Goal: Task Accomplishment & Management: Use online tool/utility

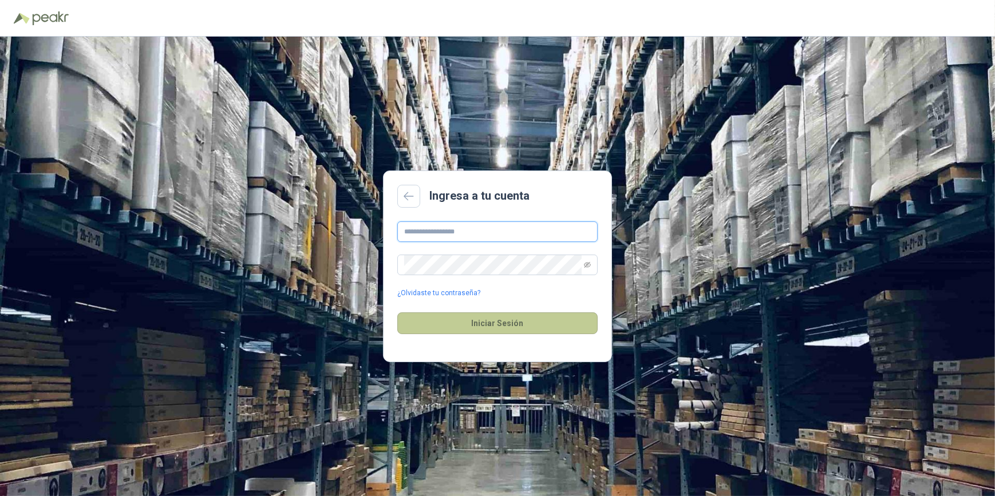
type input "**********"
click at [491, 325] on button "Iniciar Sesión" at bounding box center [497, 324] width 200 height 22
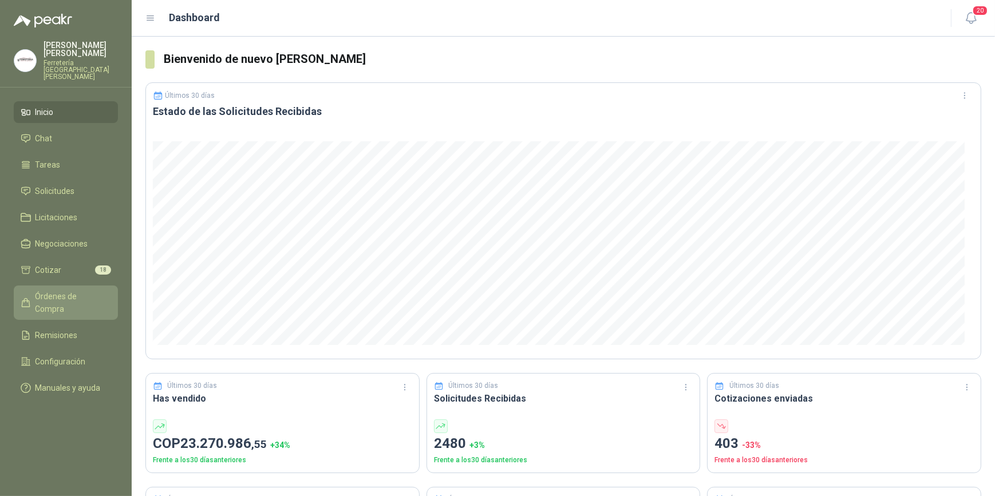
click at [70, 290] on span "Órdenes de Compra" at bounding box center [72, 302] width 72 height 25
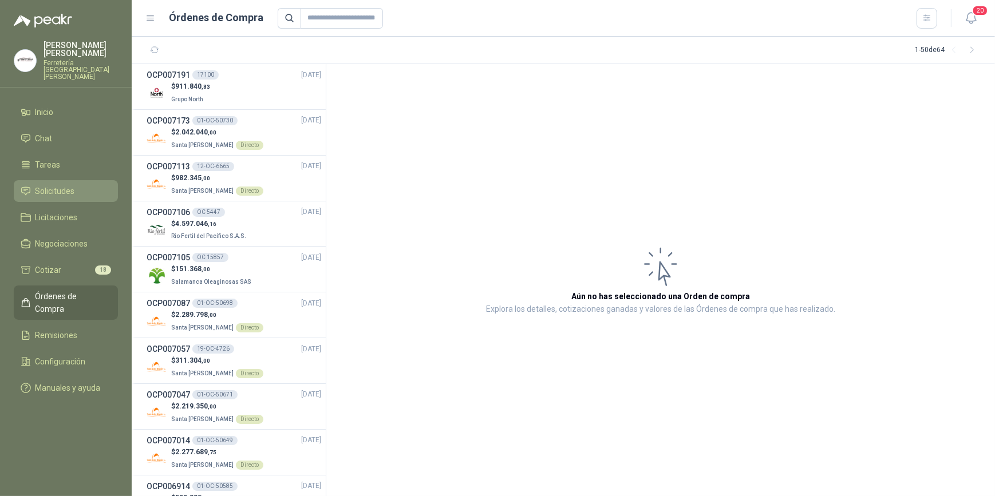
click at [68, 185] on span "Solicitudes" at bounding box center [56, 191] width 40 height 13
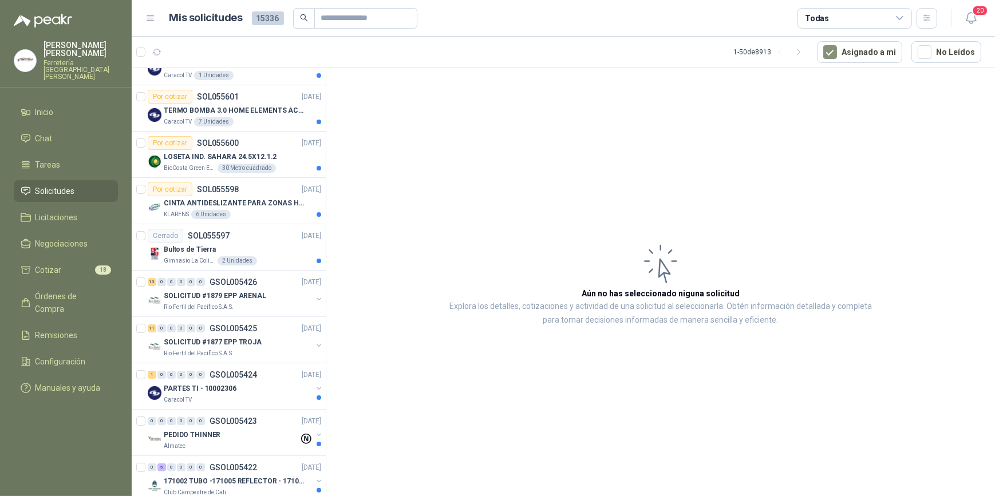
scroll to position [364, 0]
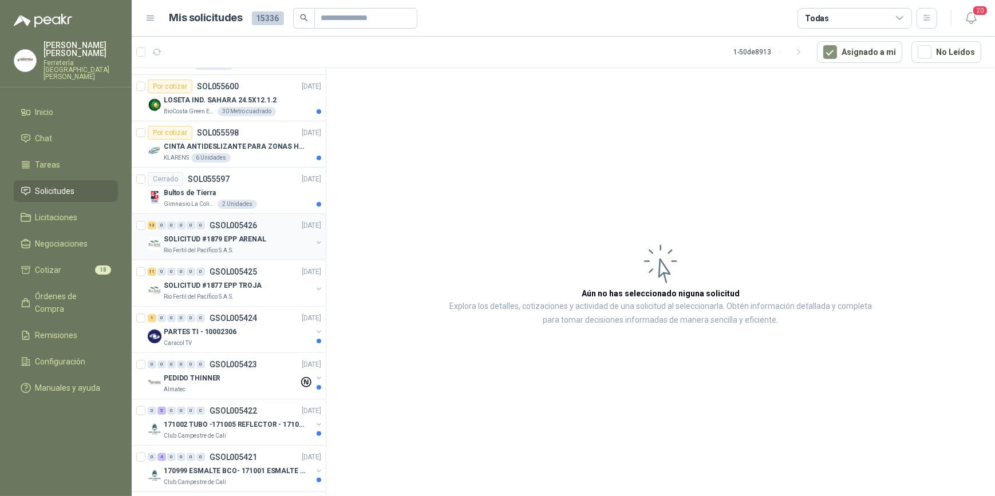
click at [257, 243] on div "SOLICITUD #1879 EPP ARENAL" at bounding box center [238, 239] width 148 height 14
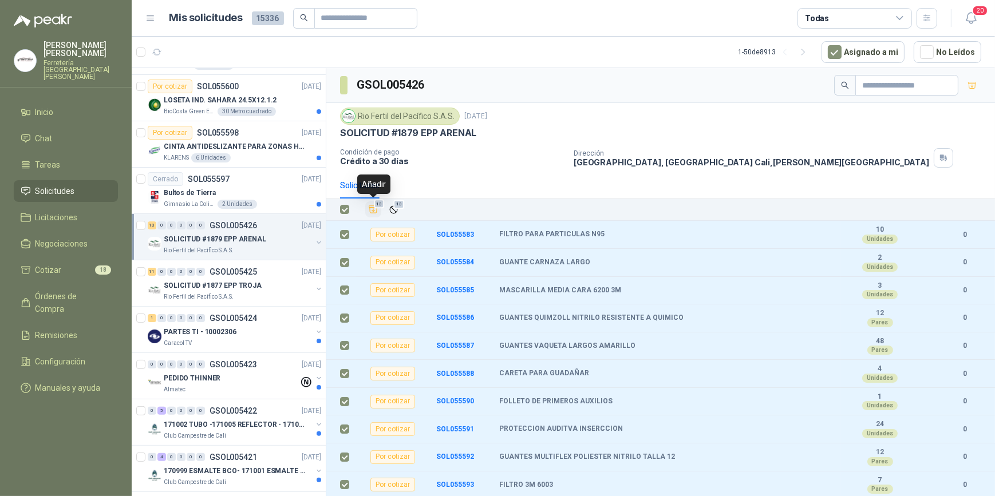
click at [371, 210] on icon "Añadir" at bounding box center [373, 209] width 10 height 10
click at [170, 282] on p "SOLICITUD #1877 EPP TROJA" at bounding box center [213, 286] width 98 height 11
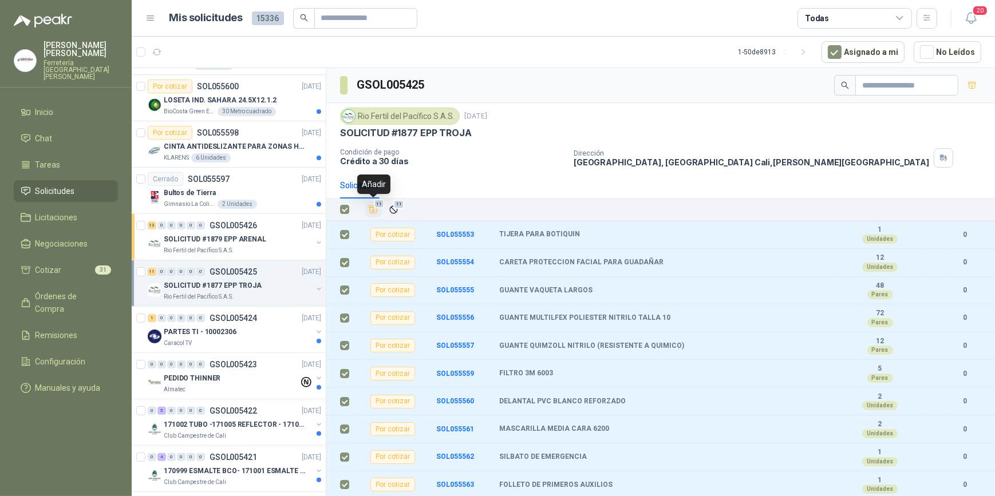
click at [371, 211] on icon "Añadir" at bounding box center [373, 209] width 10 height 10
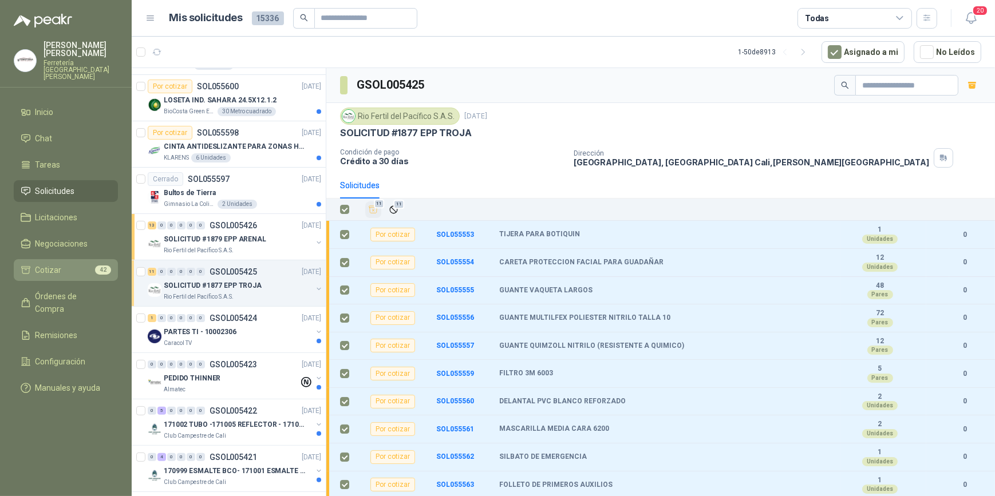
click at [54, 265] on span "Cotizar" at bounding box center [49, 270] width 26 height 13
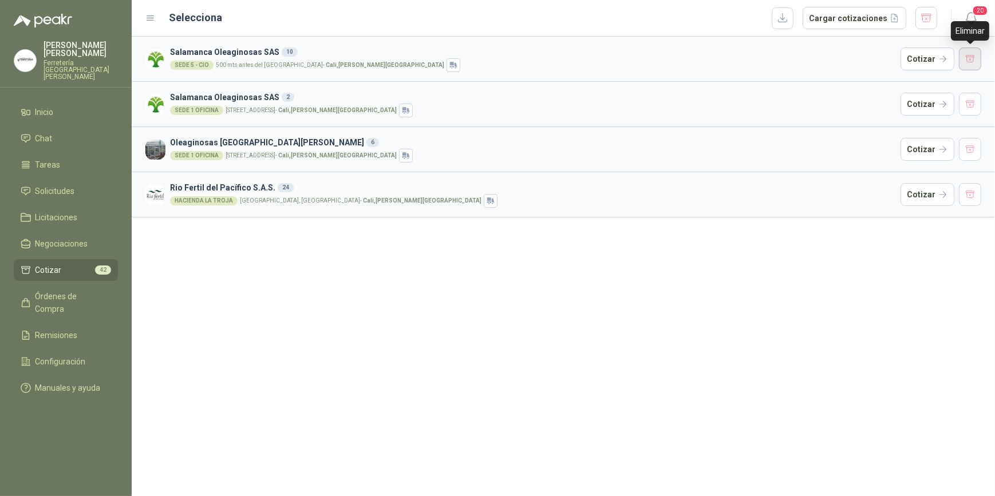
click at [974, 57] on button "button" at bounding box center [970, 59] width 23 height 23
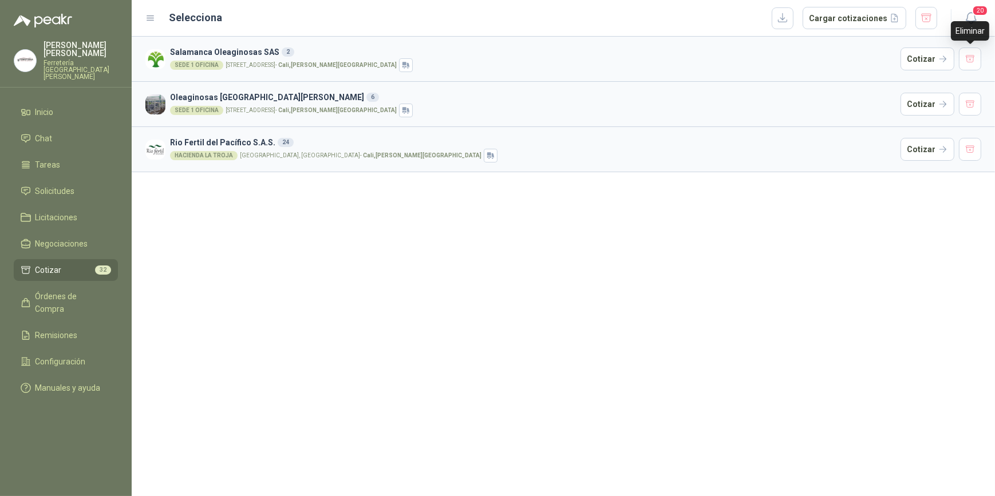
click at [974, 57] on button "button" at bounding box center [970, 59] width 23 height 23
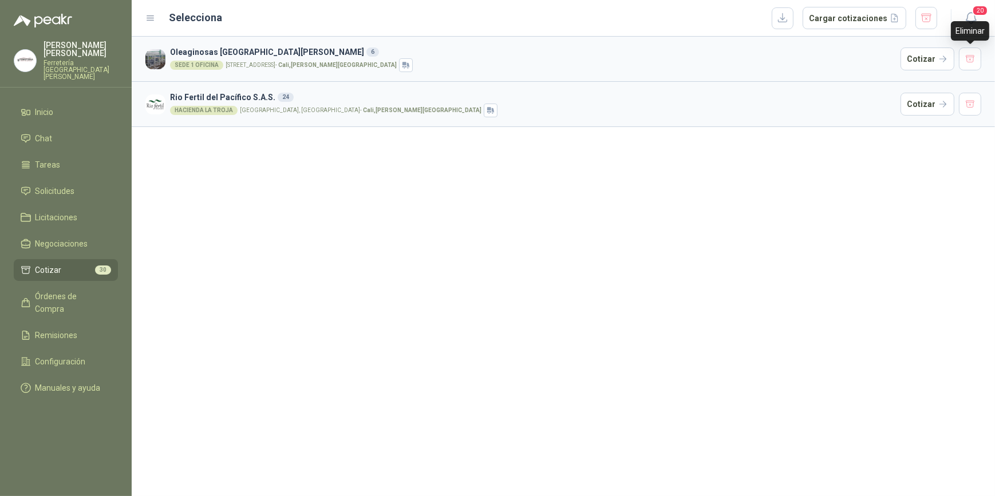
click at [974, 57] on button "button" at bounding box center [970, 59] width 23 height 23
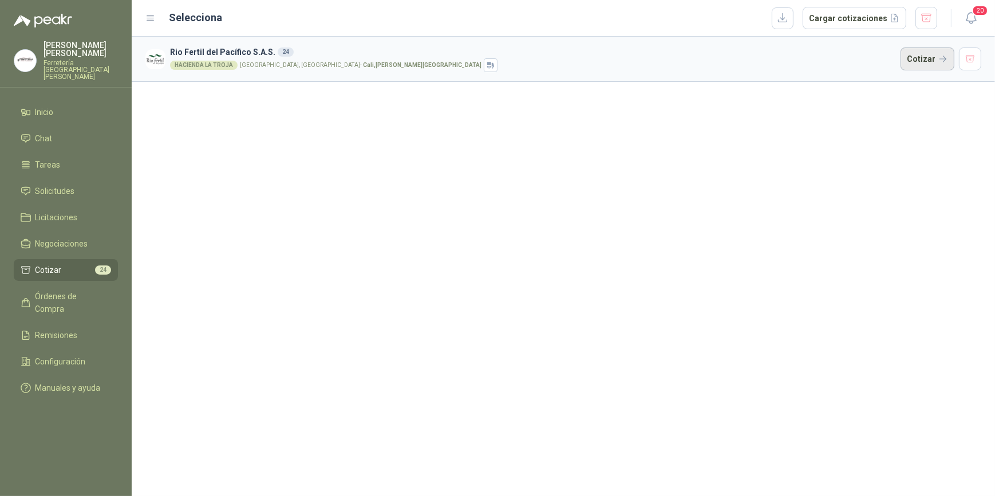
click at [920, 56] on button "Cotizar" at bounding box center [928, 59] width 54 height 23
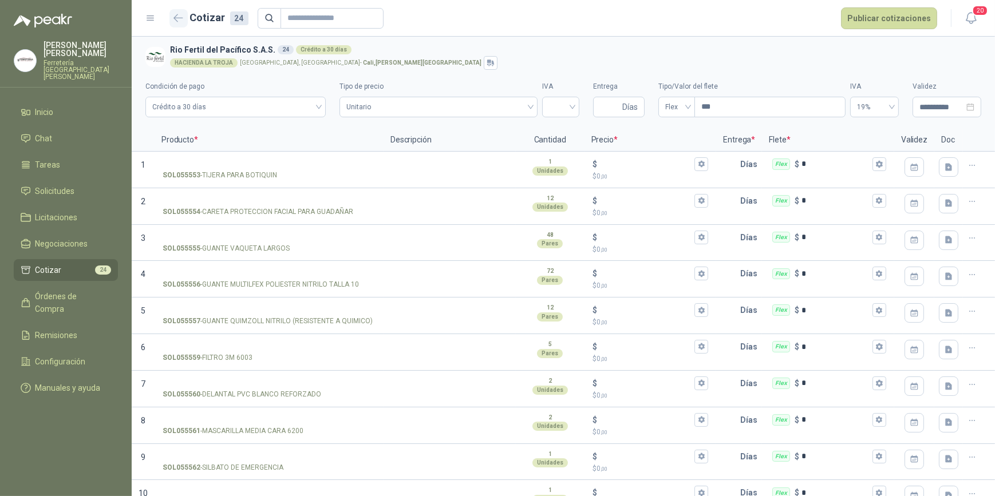
click at [174, 17] on icon "button" at bounding box center [179, 18] width 10 height 9
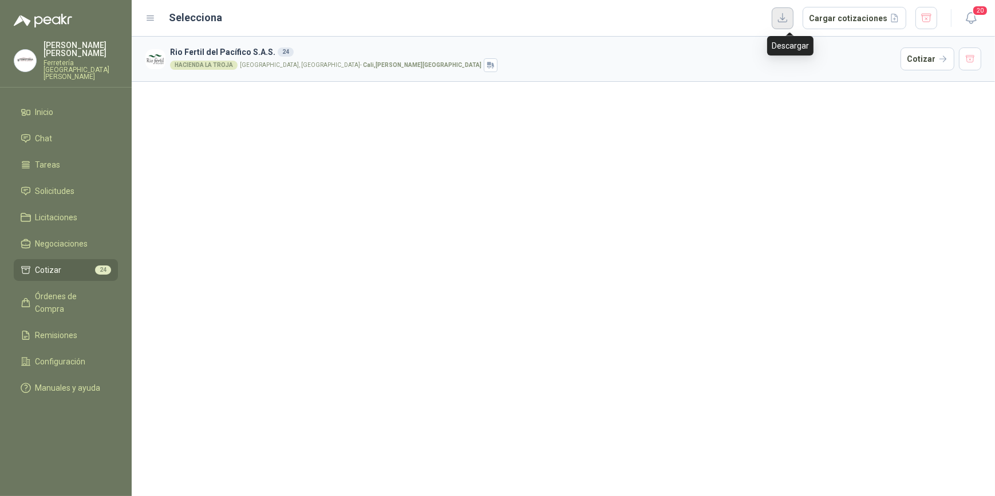
click at [789, 17] on button "button" at bounding box center [783, 18] width 22 height 22
click at [935, 59] on button "Cotizar" at bounding box center [928, 59] width 54 height 23
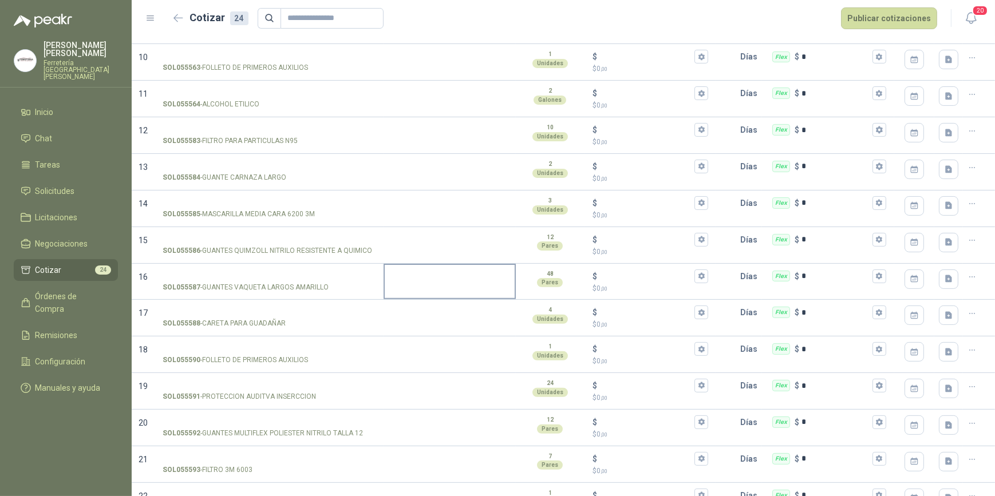
scroll to position [436, 0]
click at [945, 276] on icon "button" at bounding box center [948, 279] width 7 height 7
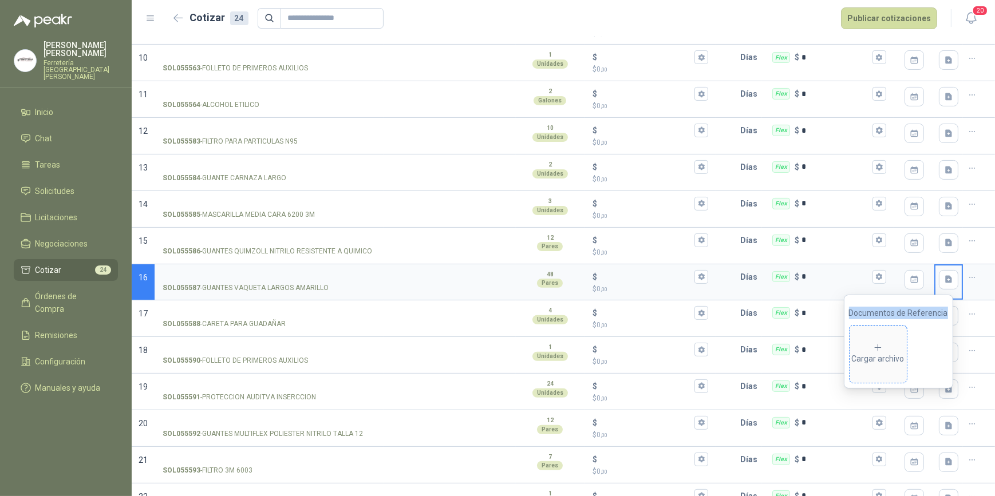
click at [877, 348] on icon at bounding box center [878, 348] width 10 height 10
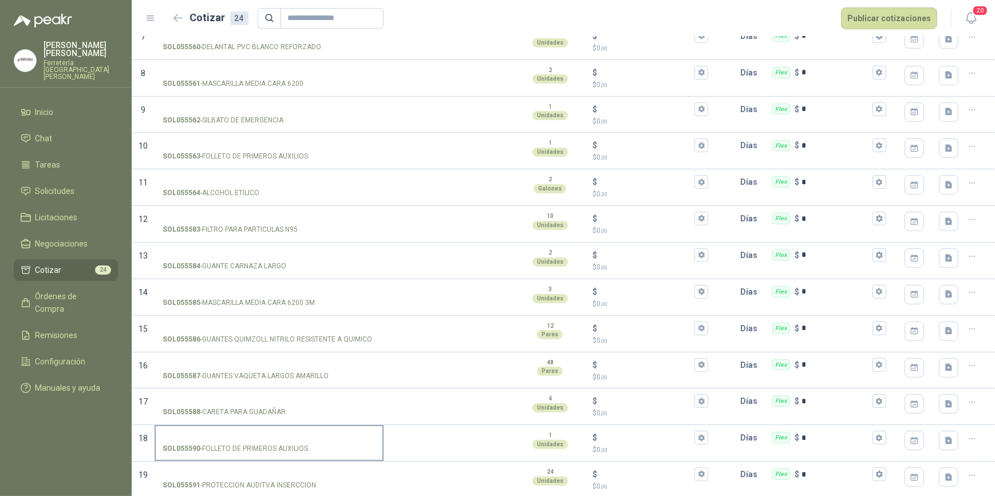
scroll to position [332, 0]
